Goal: Task Accomplishment & Management: Complete application form

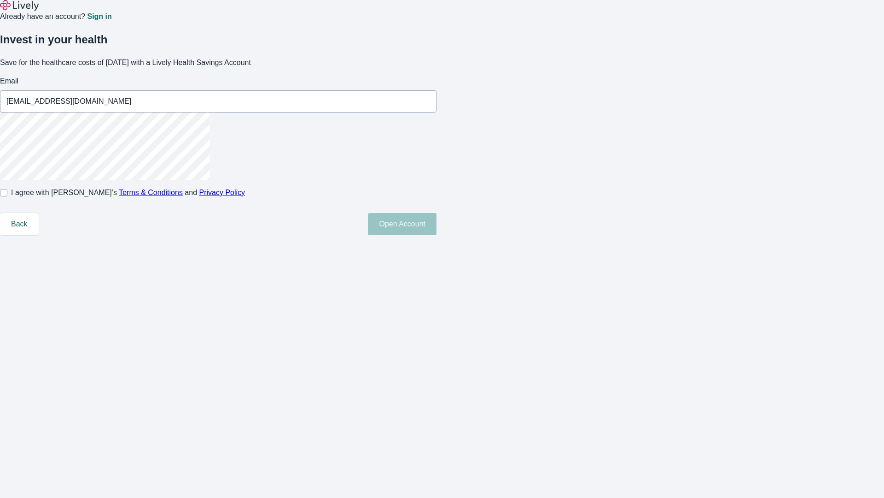
click at [7, 196] on input "I agree with Lively’s Terms & Conditions and Privacy Policy" at bounding box center [3, 192] width 7 height 7
checkbox input "true"
click at [437, 235] on button "Open Account" at bounding box center [402, 224] width 69 height 22
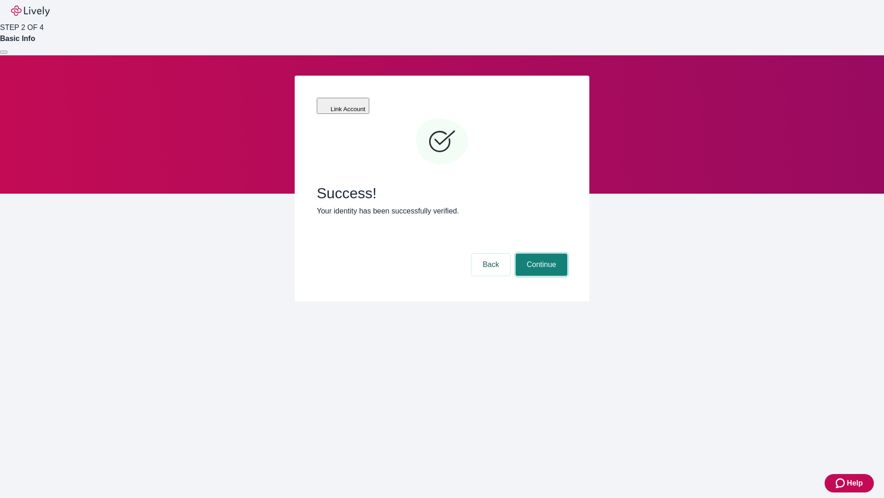
click at [540, 253] on button "Continue" at bounding box center [542, 264] width 52 height 22
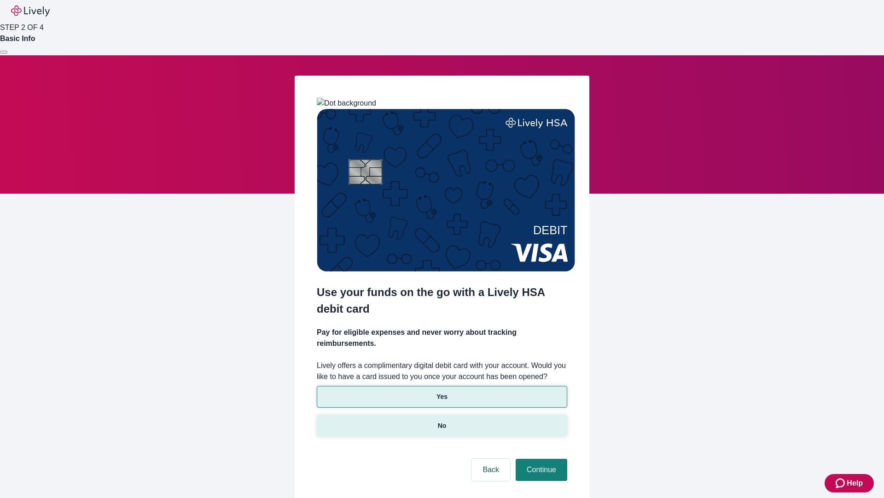
click at [442, 421] on p "No" at bounding box center [442, 426] width 9 height 10
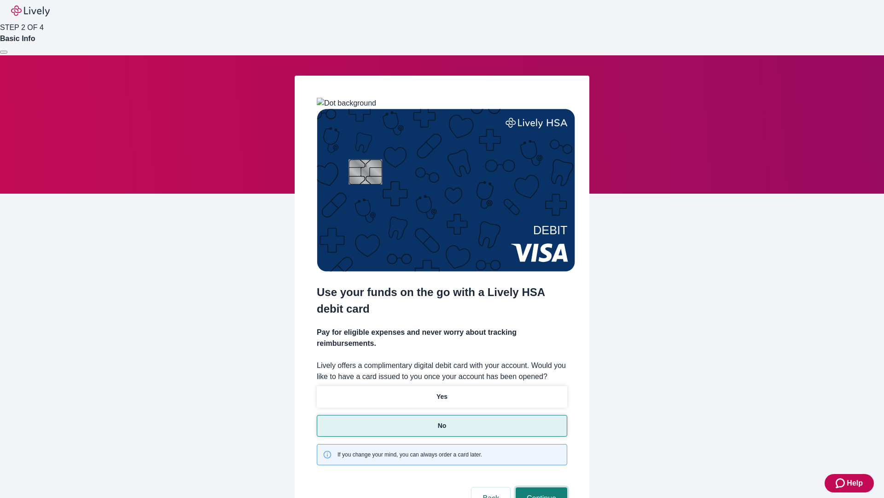
click at [540, 487] on button "Continue" at bounding box center [542, 498] width 52 height 22
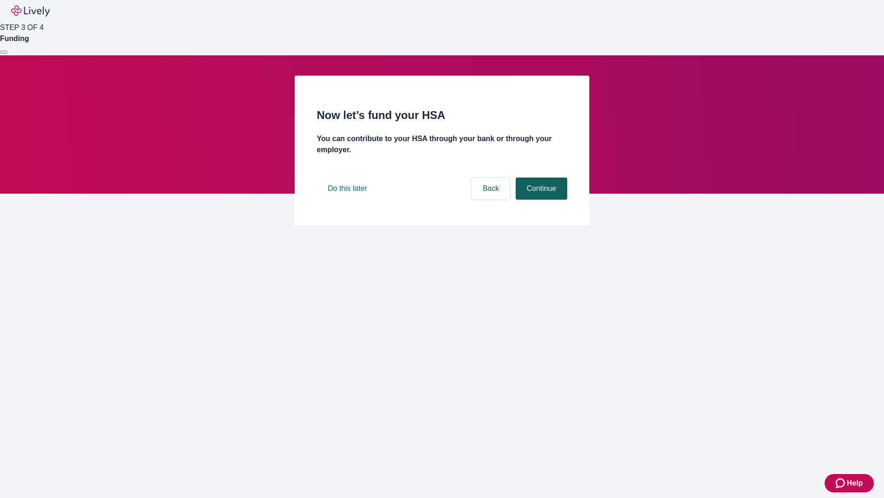
click at [540, 199] on button "Continue" at bounding box center [542, 188] width 52 height 22
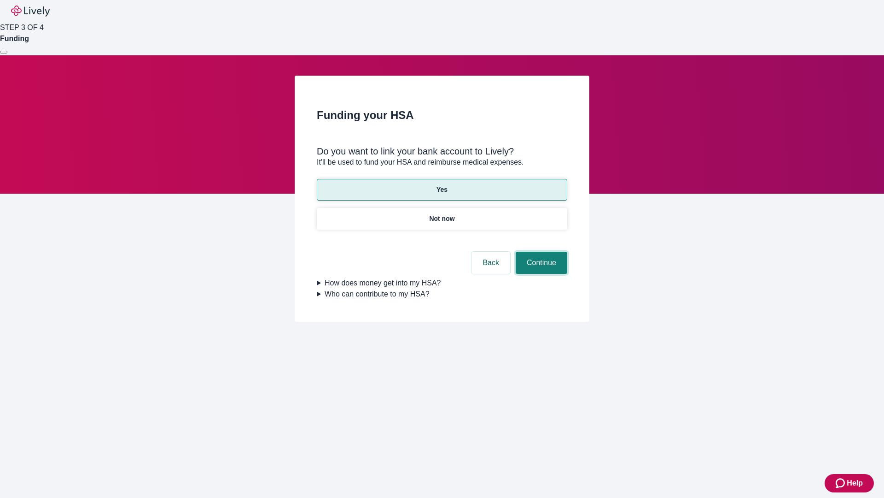
click at [540, 252] on button "Continue" at bounding box center [542, 263] width 52 height 22
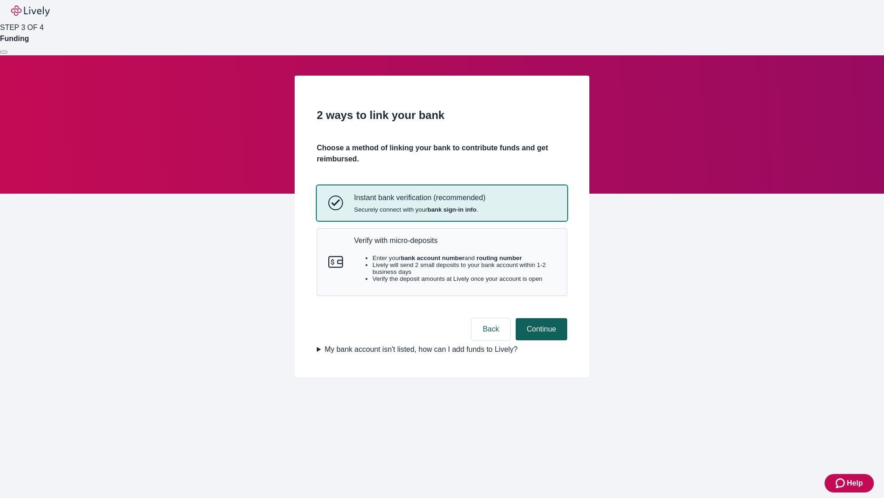
click at [455, 245] on p "Verify with micro-deposits" at bounding box center [455, 240] width 202 height 9
click at [540, 340] on button "Continue" at bounding box center [542, 329] width 52 height 22
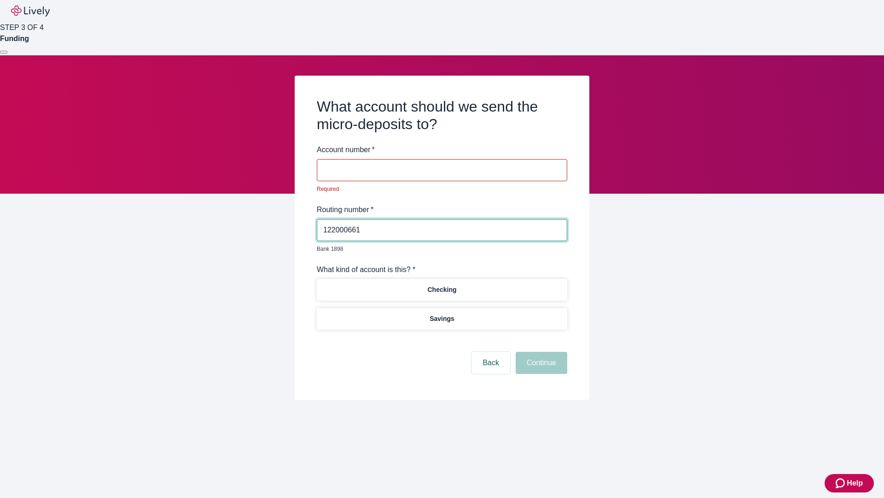
type input "122000661"
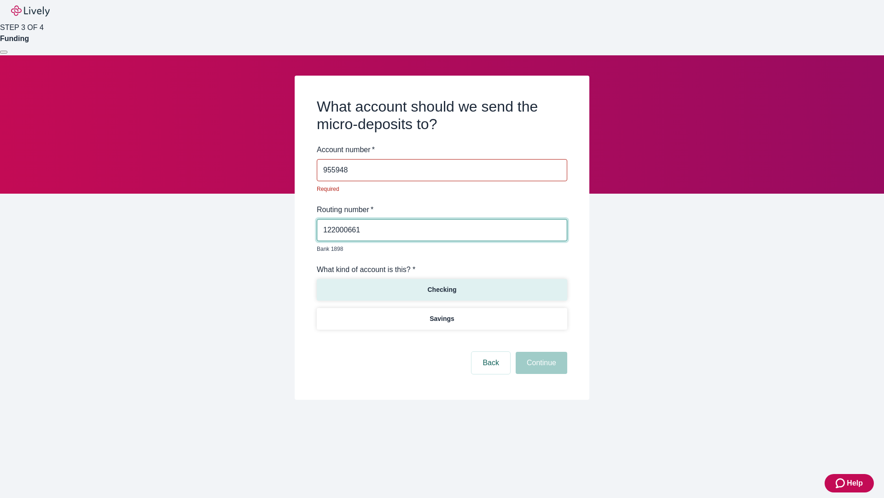
type input "955948"
click at [442, 285] on p "Checking" at bounding box center [441, 290] width 29 height 10
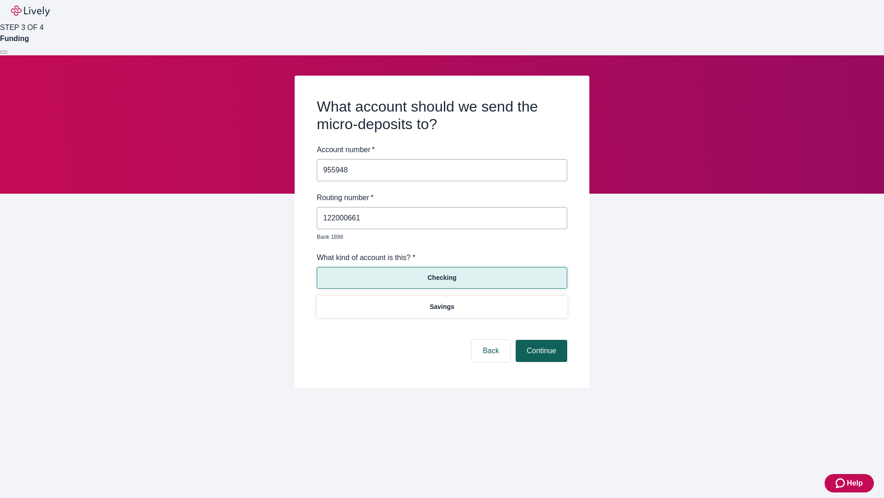
click at [540, 340] on button "Continue" at bounding box center [542, 351] width 52 height 22
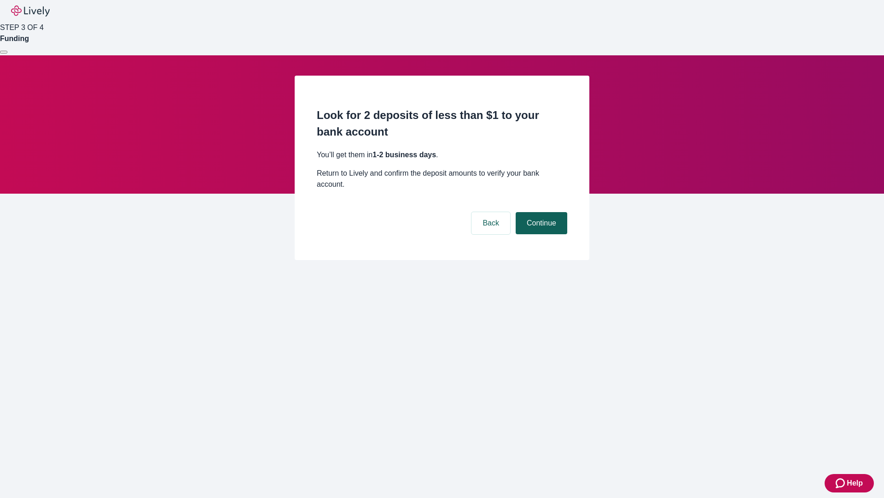
click at [540, 212] on button "Continue" at bounding box center [542, 223] width 52 height 22
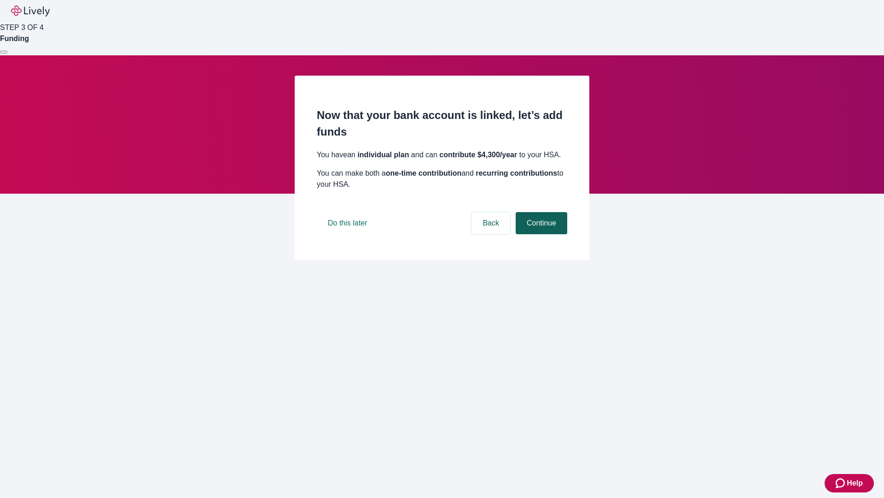
click at [540, 234] on button "Continue" at bounding box center [542, 223] width 52 height 22
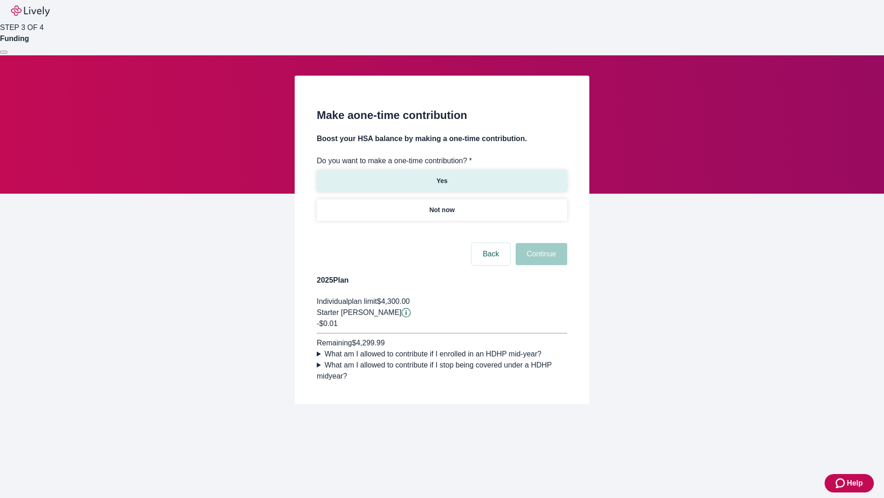
click at [442, 176] on p "Yes" at bounding box center [442, 181] width 11 height 10
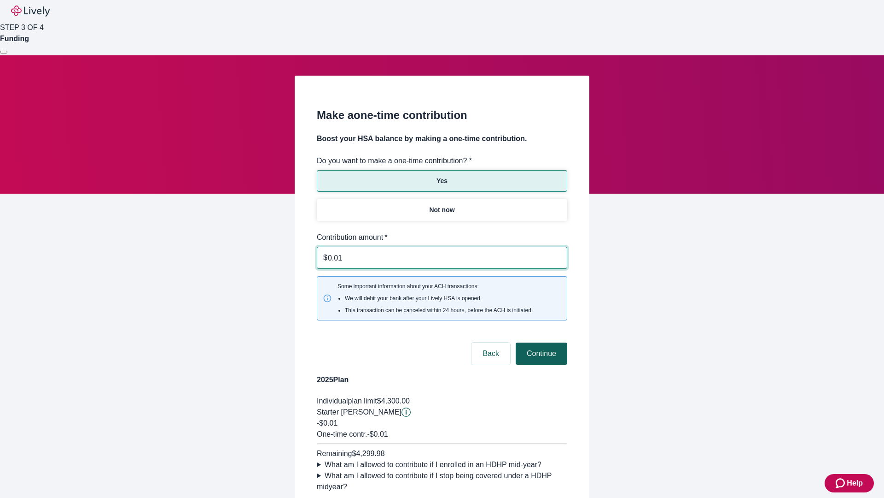
type input "0.01"
click at [540, 342] on button "Continue" at bounding box center [542, 353] width 52 height 22
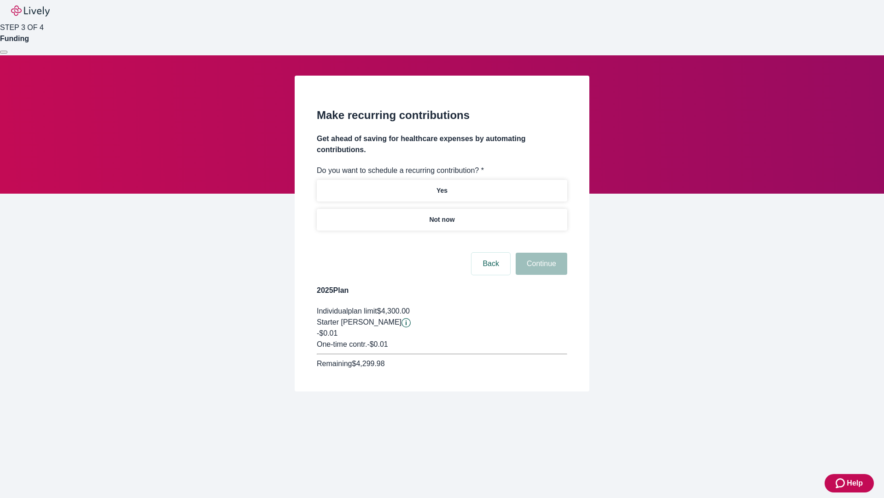
click at [442, 215] on p "Not now" at bounding box center [441, 220] width 25 height 10
click at [540, 252] on button "Continue" at bounding box center [542, 263] width 52 height 22
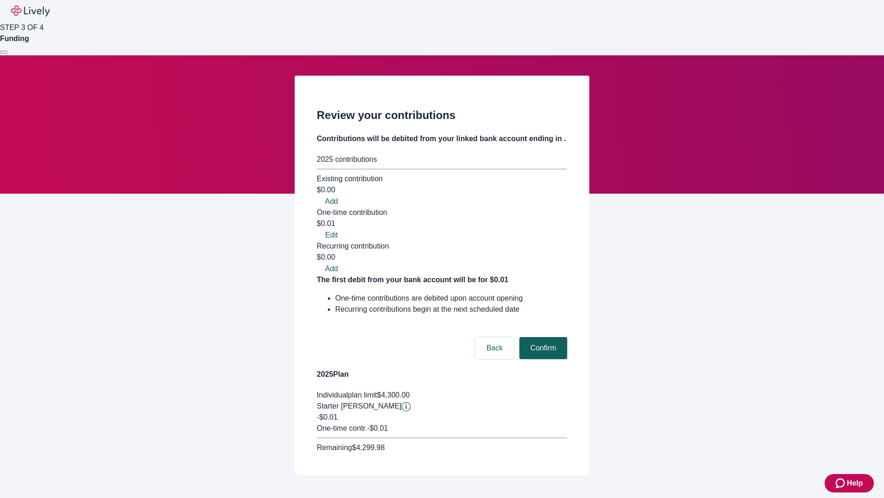
click at [542, 337] on button "Confirm" at bounding box center [544, 348] width 48 height 22
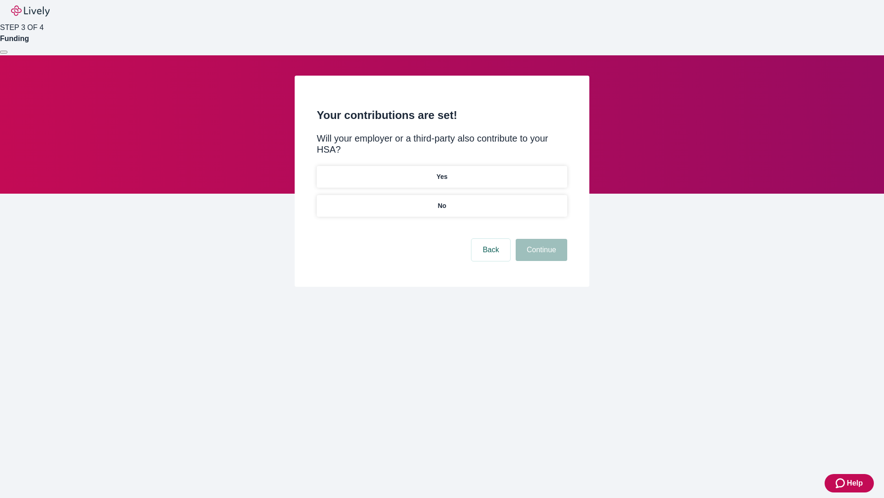
click at [442, 201] on p "No" at bounding box center [442, 206] width 9 height 10
click at [540, 239] on button "Continue" at bounding box center [542, 250] width 52 height 22
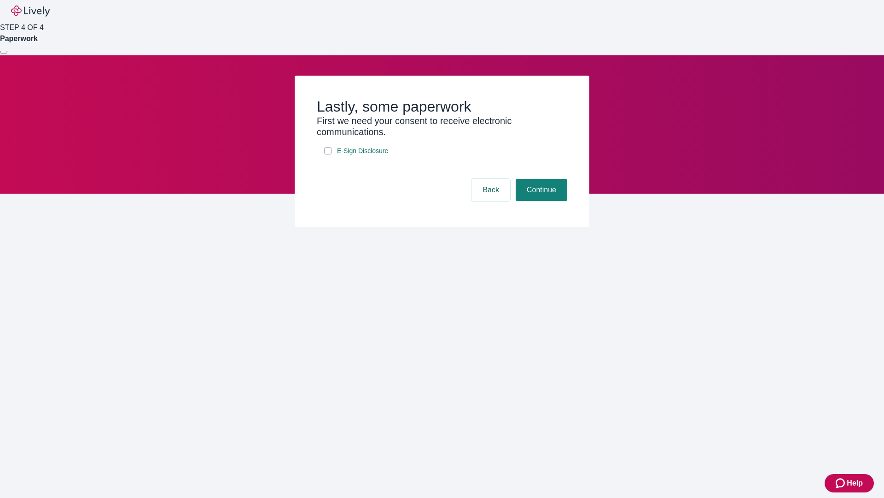
click at [328, 154] on input "E-Sign Disclosure" at bounding box center [327, 150] width 7 height 7
checkbox input "true"
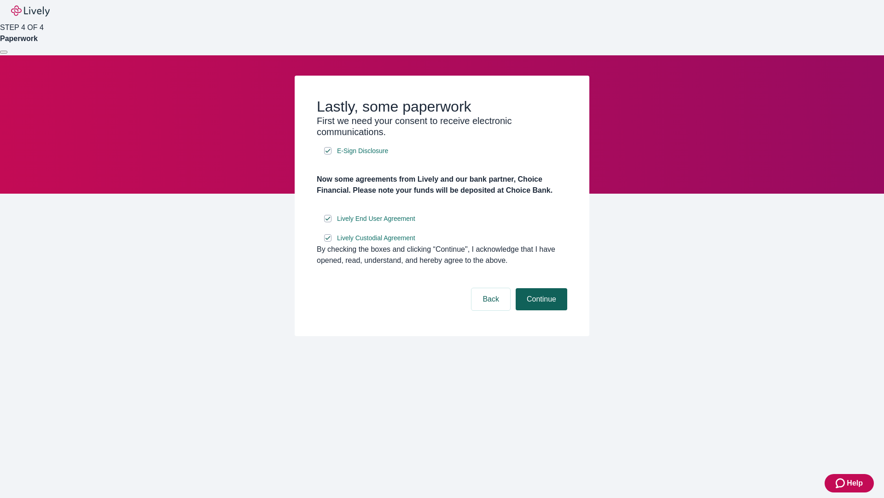
click at [540, 310] on button "Continue" at bounding box center [542, 299] width 52 height 22
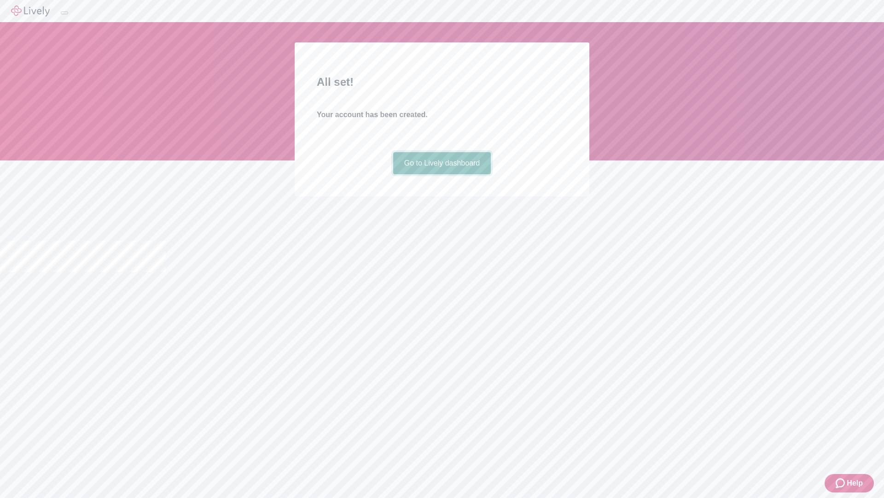
click at [442, 174] on link "Go to Lively dashboard" at bounding box center [442, 163] width 98 height 22
